Goal: Transaction & Acquisition: Subscribe to service/newsletter

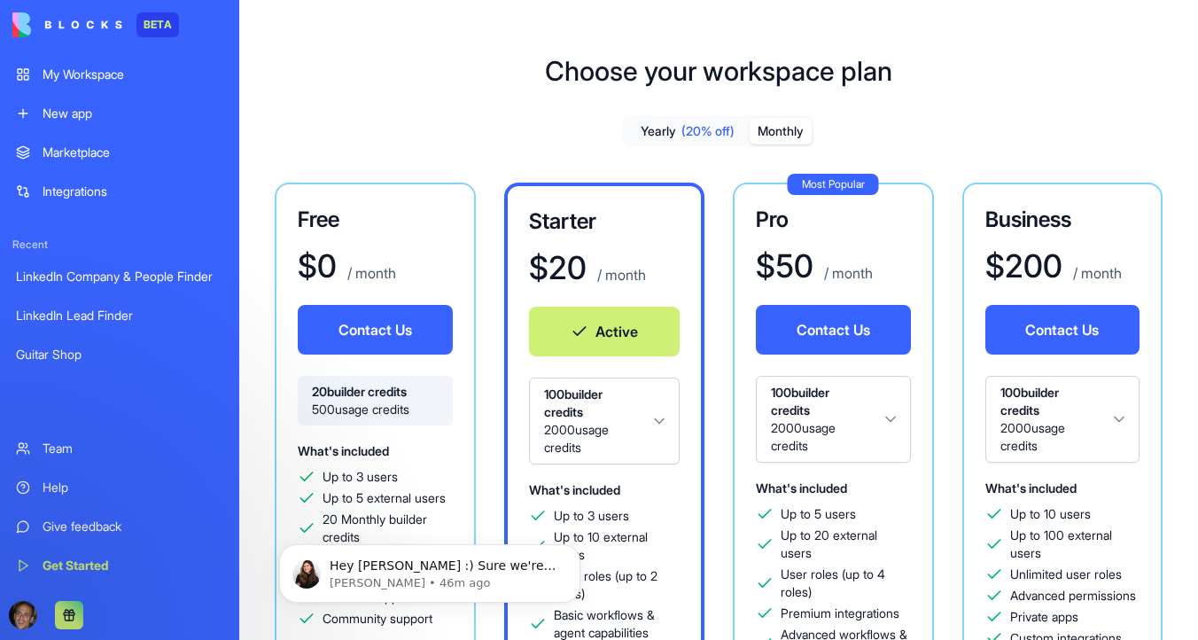
scroll to position [127, 0]
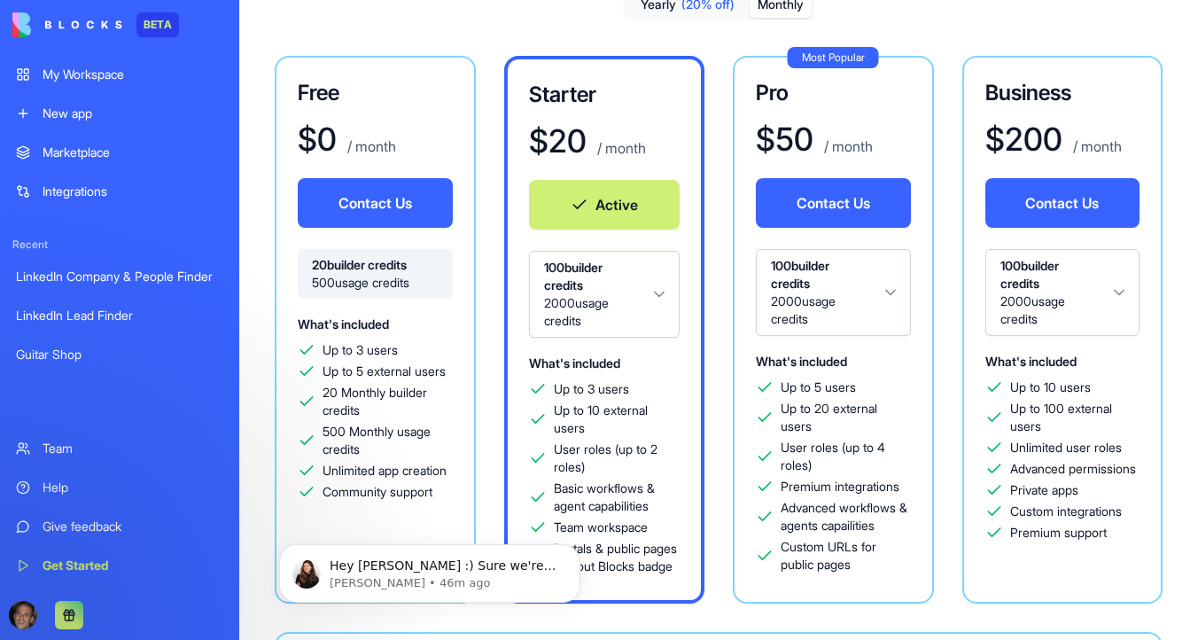
click at [104, 206] on link "Integrations" at bounding box center [119, 191] width 229 height 35
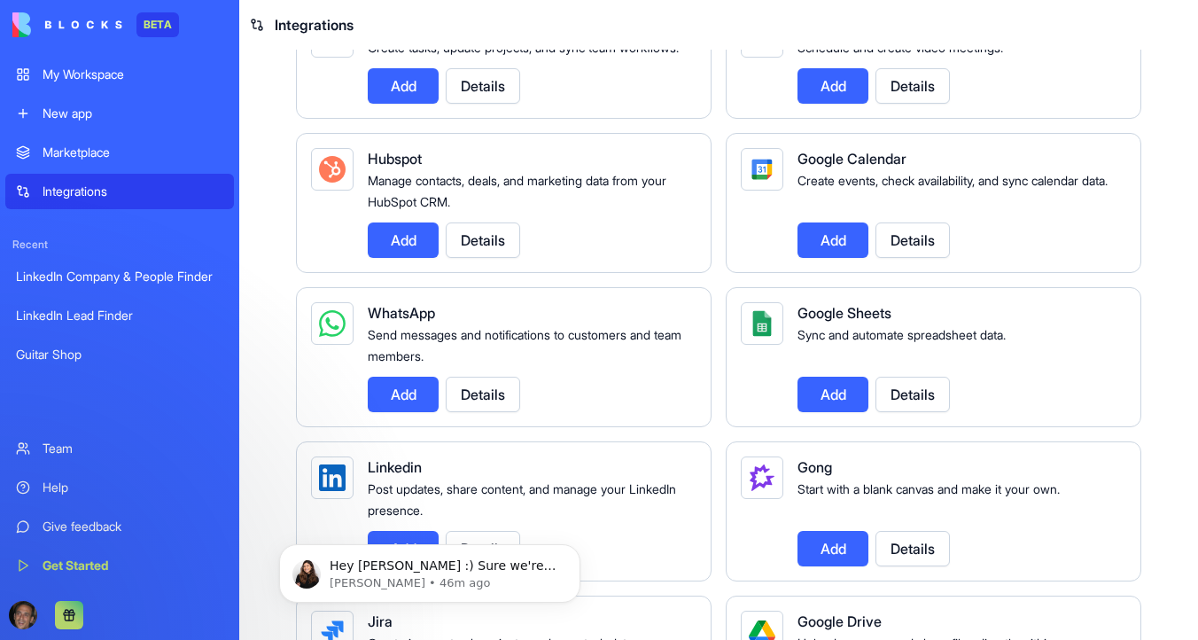
scroll to position [668, 0]
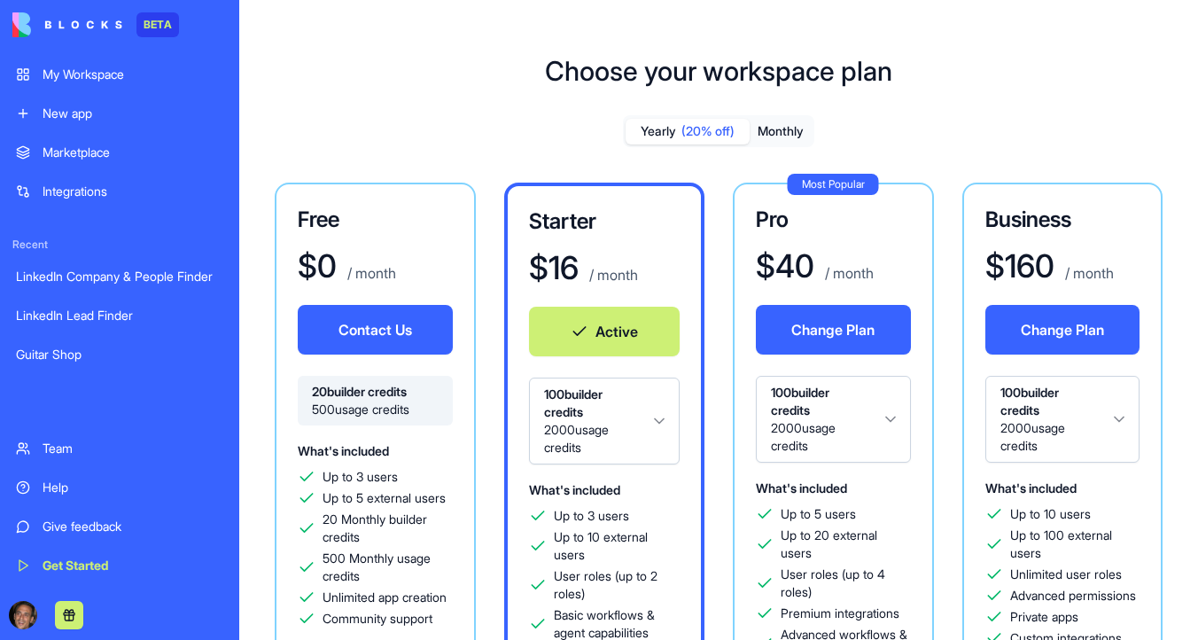
click at [792, 121] on button "Monthly" at bounding box center [780, 132] width 62 height 26
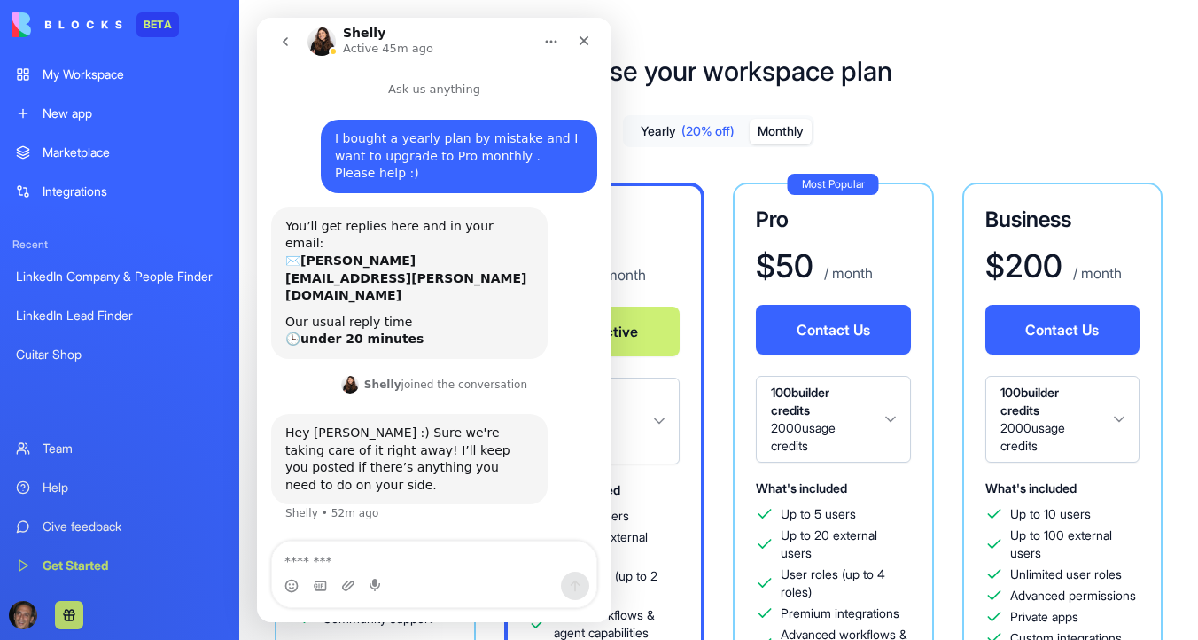
click at [903, 40] on div "Choose your workspace plan Yearly (20% off) Monthly Free $ 0 / month Contact Us…" at bounding box center [718, 540] width 958 height 1026
